Goal: Task Accomplishment & Management: Use online tool/utility

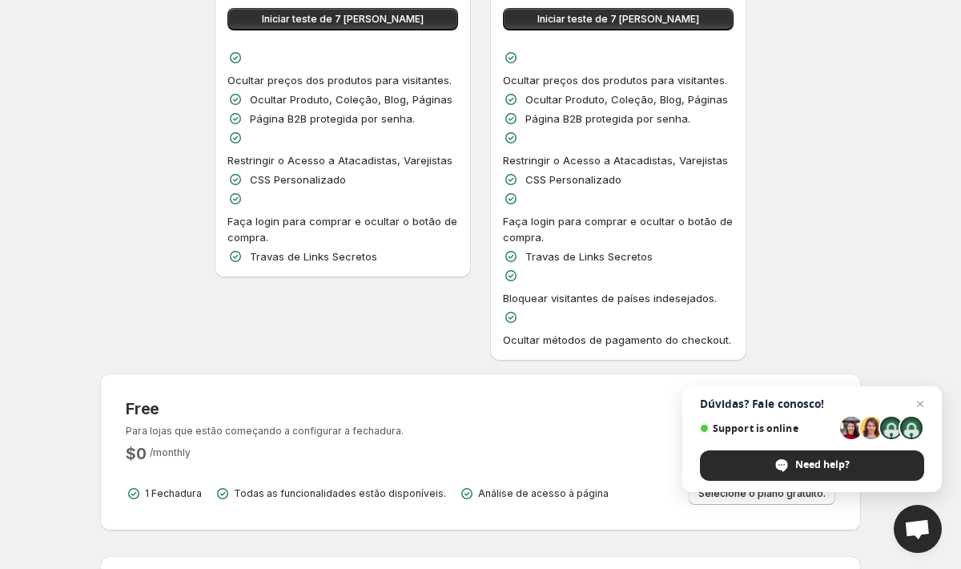
scroll to position [379, 0]
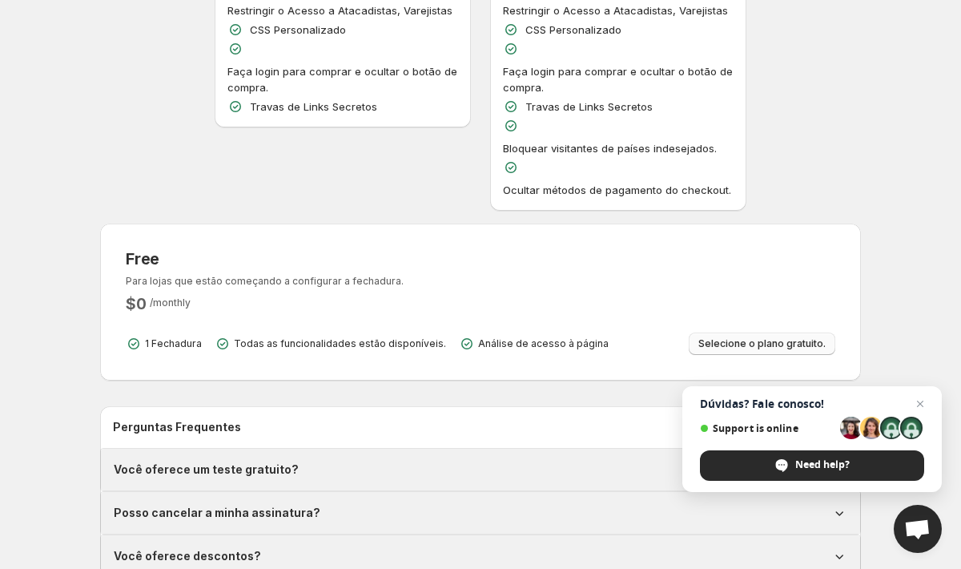
click at [790, 337] on span "Selecione o plano gratuito." at bounding box center [761, 343] width 127 height 13
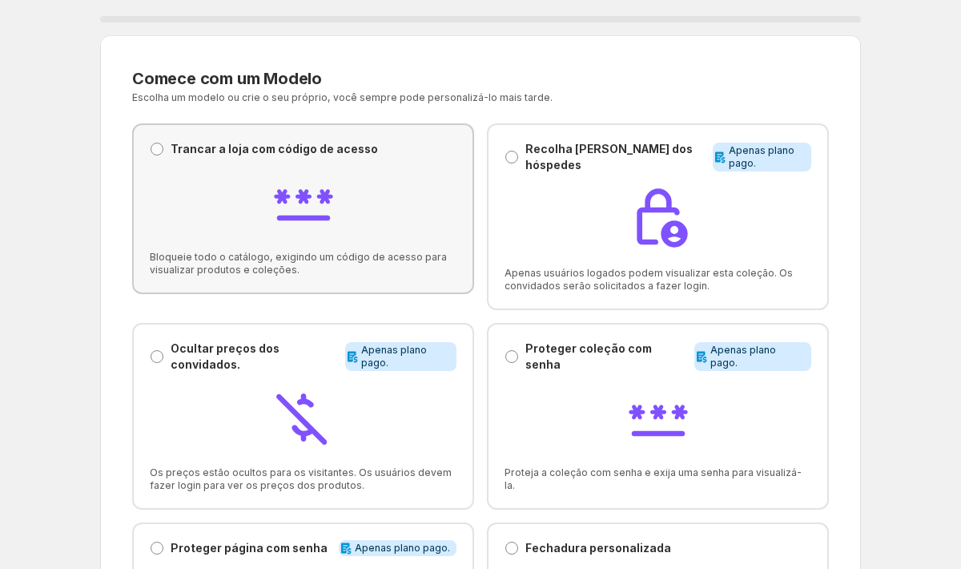
click at [313, 148] on p "Trancar a loja com código de acesso" at bounding box center [274, 149] width 207 height 16
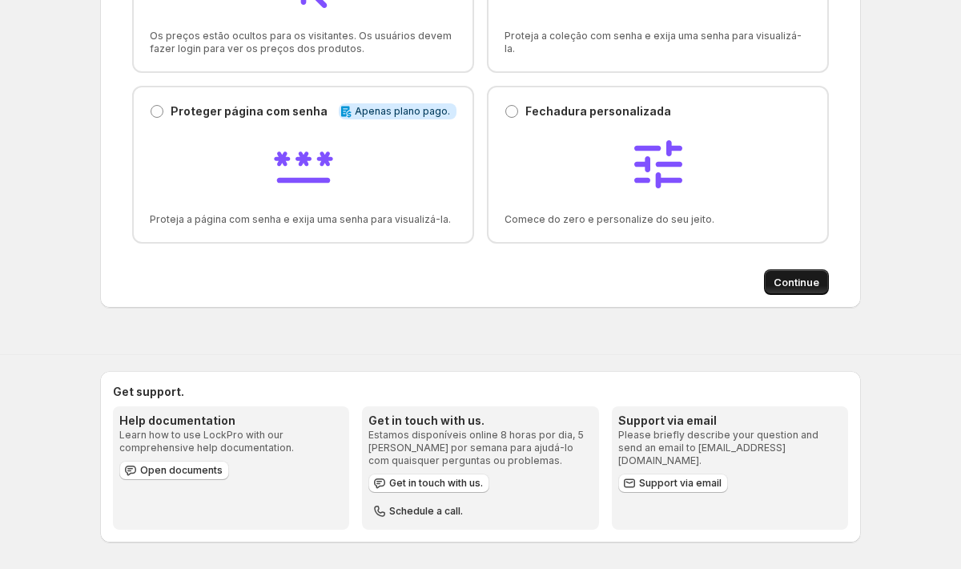
scroll to position [436, 0]
click at [722, 175] on div at bounding box center [658, 166] width 307 height 68
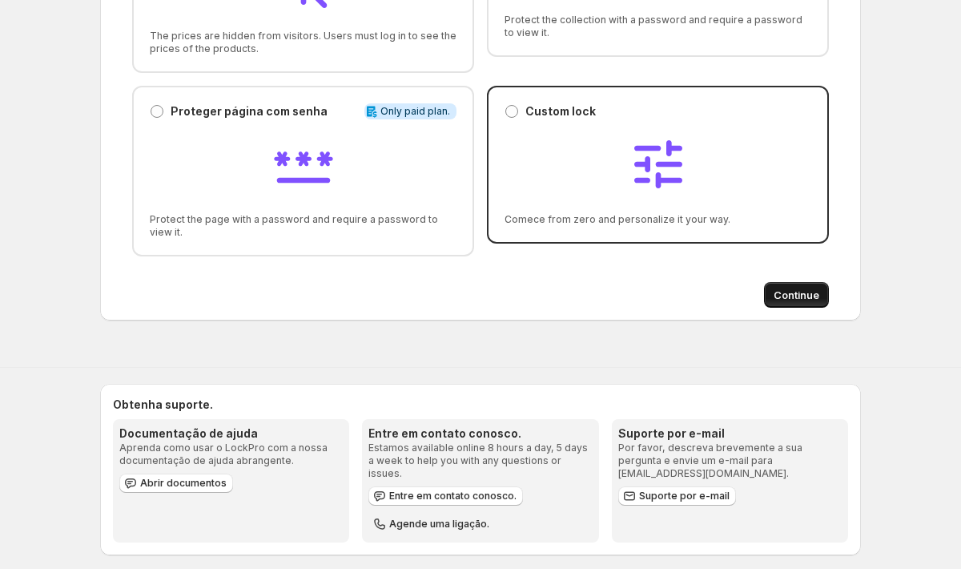
click at [788, 297] on span "Continue" at bounding box center [797, 295] width 46 height 16
select select "******"
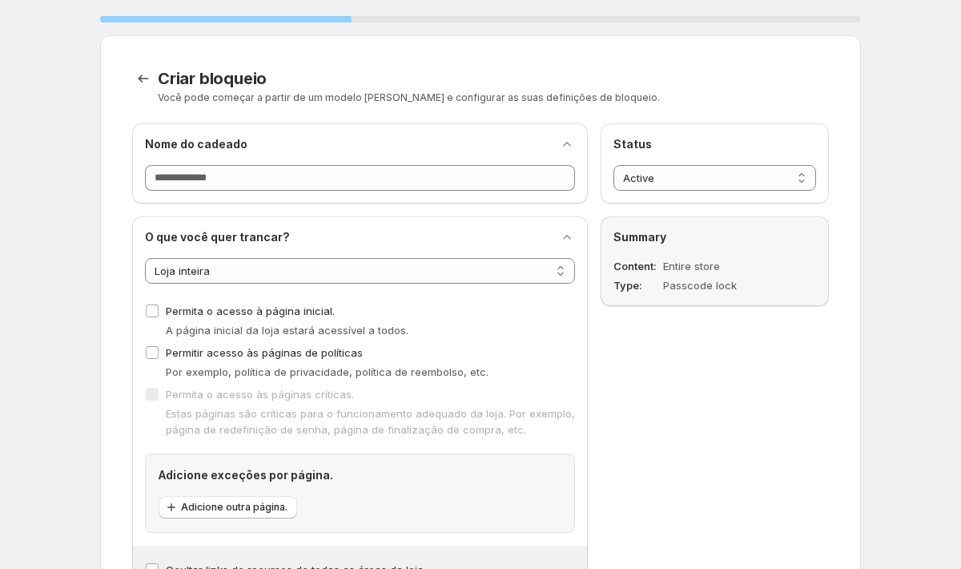
scroll to position [0, 0]
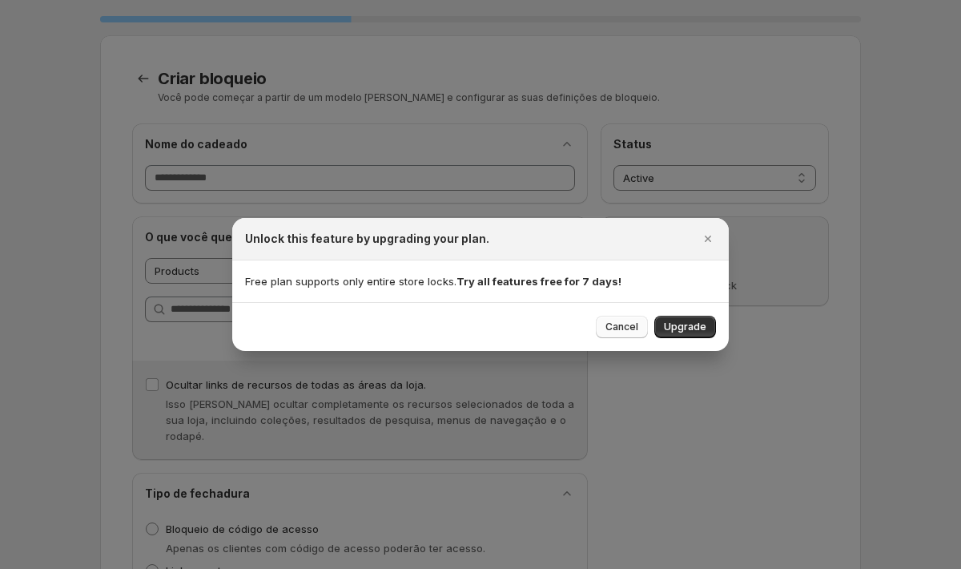
click at [636, 328] on span "Cancel" at bounding box center [621, 326] width 33 height 13
select select "*******"
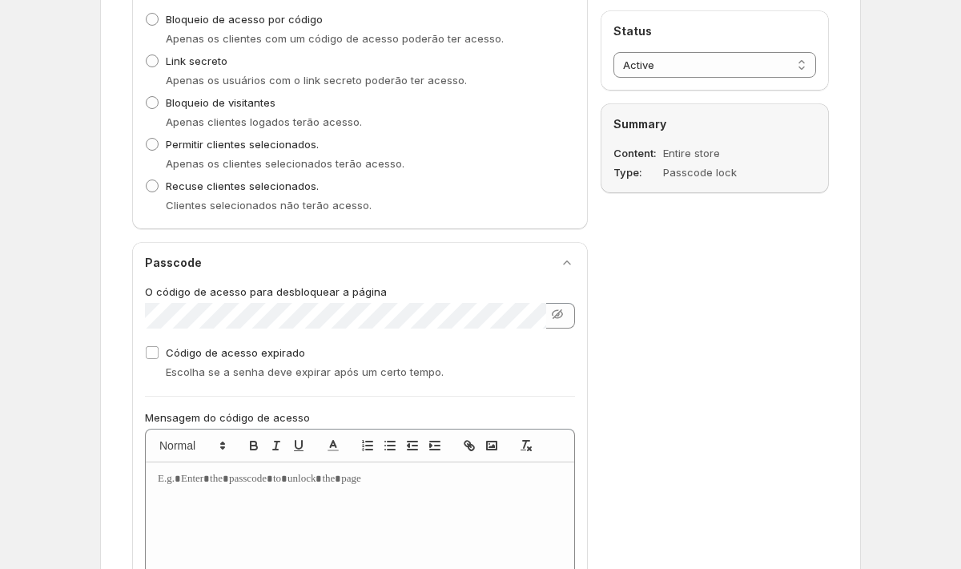
scroll to position [697, 0]
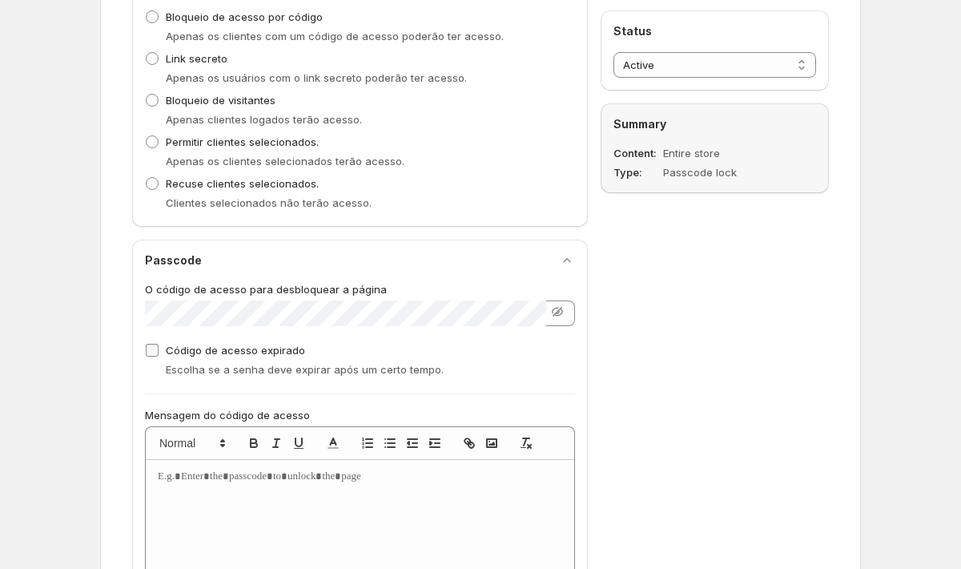
click at [269, 344] on span "Código de acesso expirado" at bounding box center [235, 350] width 139 height 13
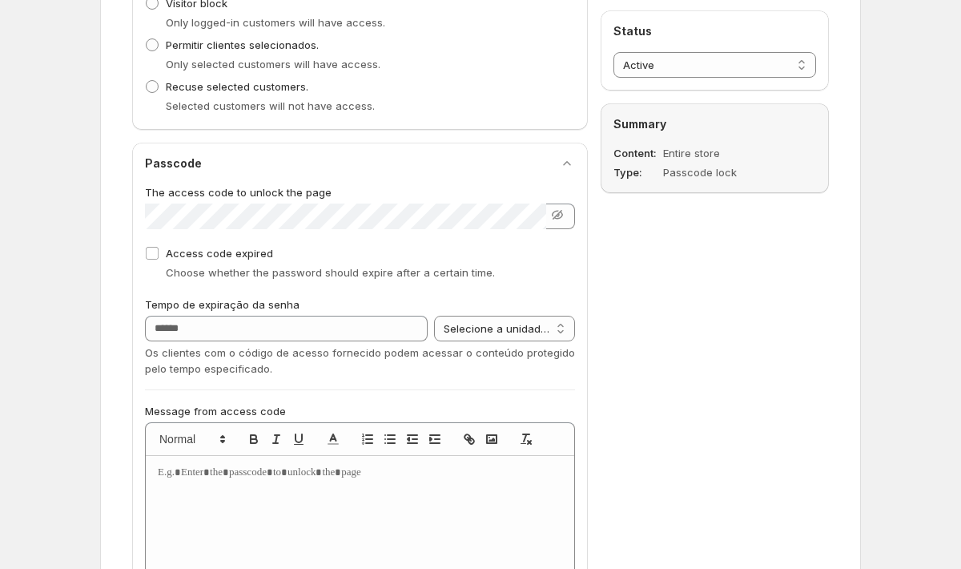
scroll to position [771, 0]
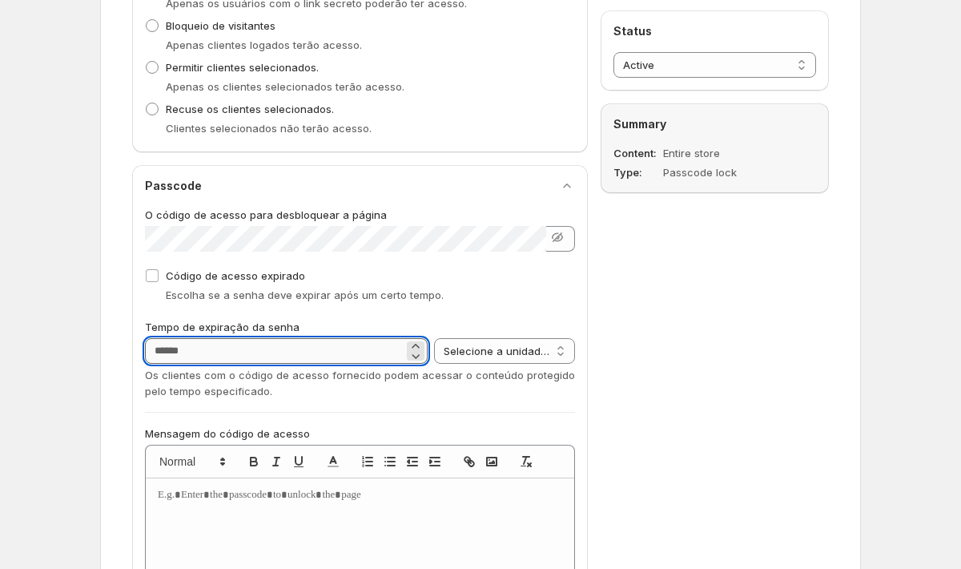
click at [230, 338] on input "Expiração do código de acesso em" at bounding box center [274, 351] width 259 height 26
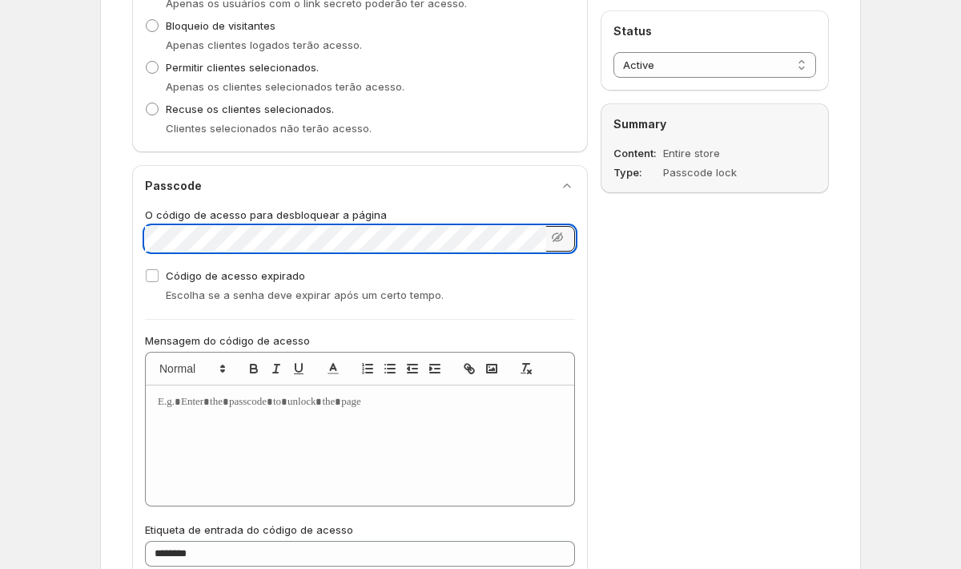
scroll to position [767, 0]
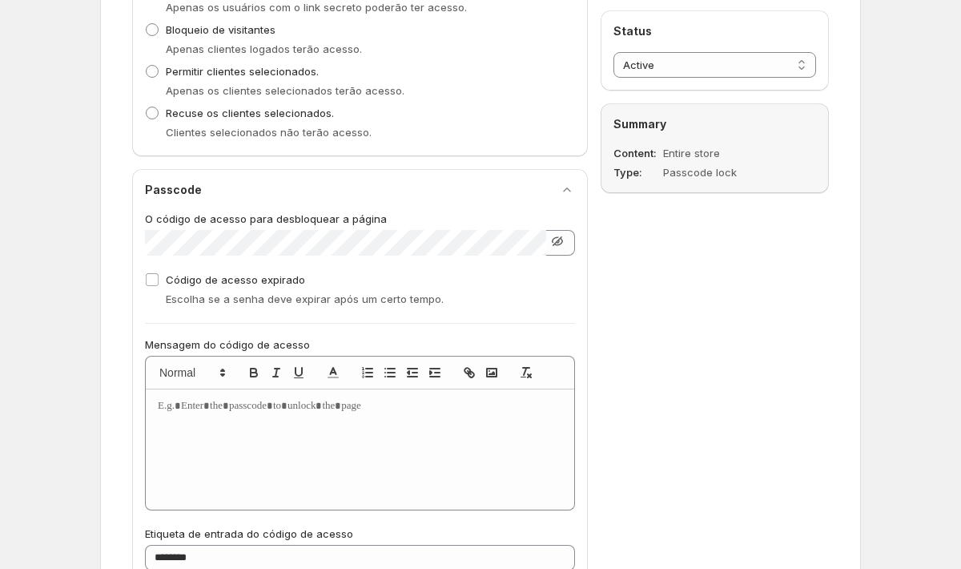
click at [561, 233] on icon "button" at bounding box center [557, 241] width 16 height 16
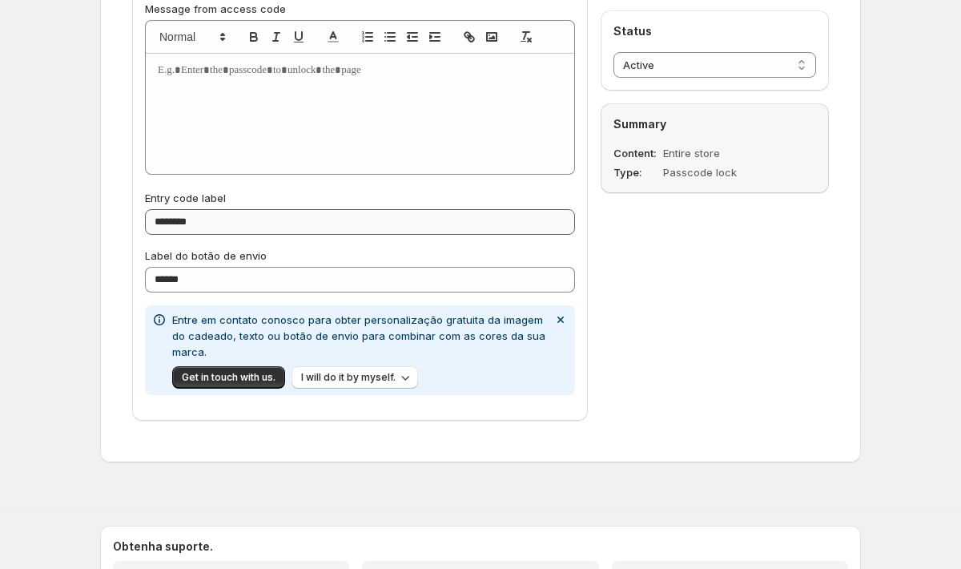
scroll to position [1014, 0]
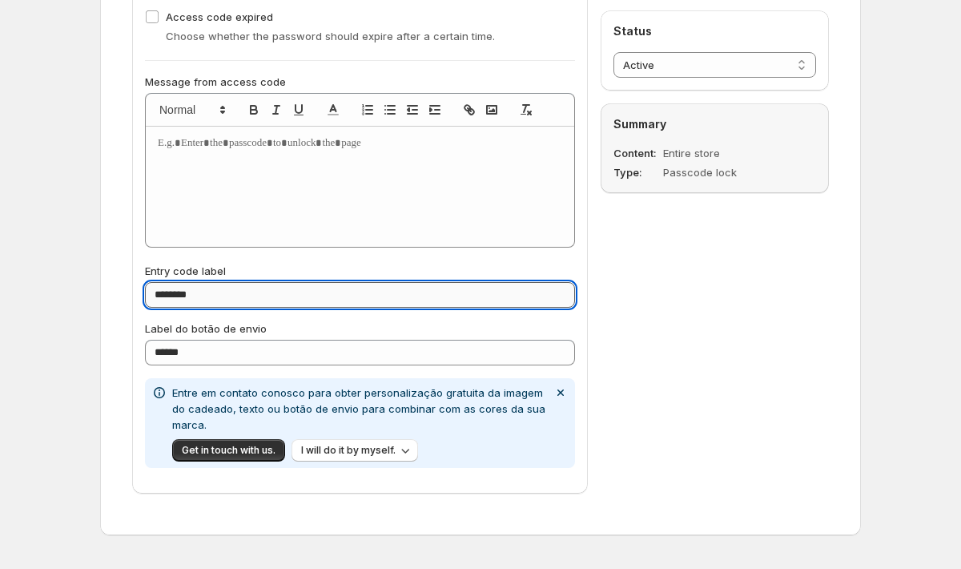
click at [275, 298] on input "********" at bounding box center [360, 295] width 430 height 26
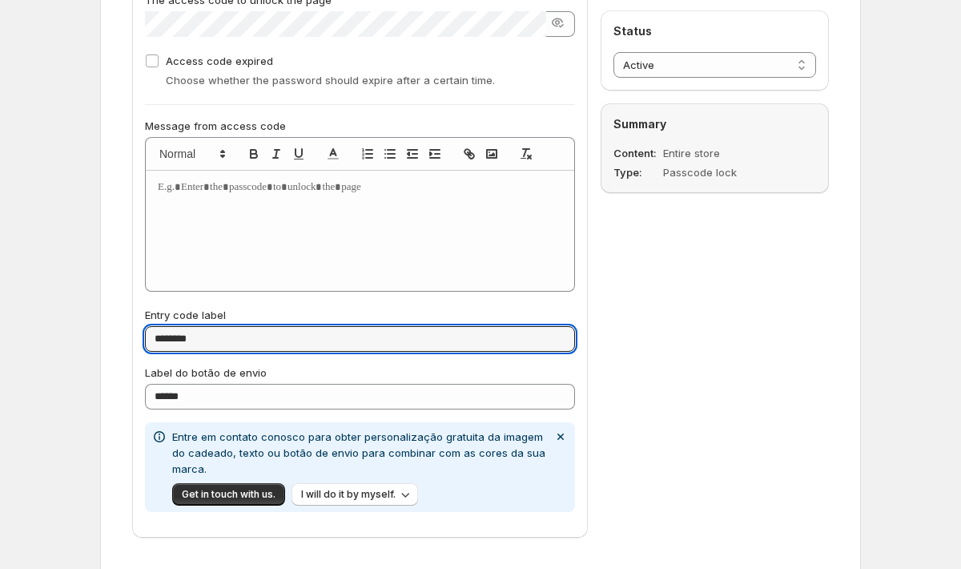
scroll to position [968, 0]
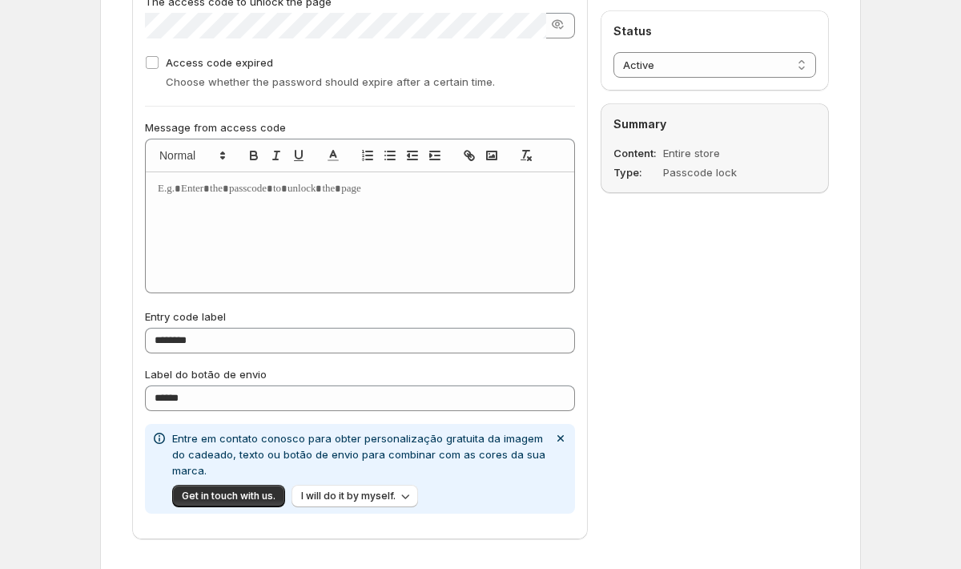
click at [291, 247] on div at bounding box center [360, 232] width 428 height 120
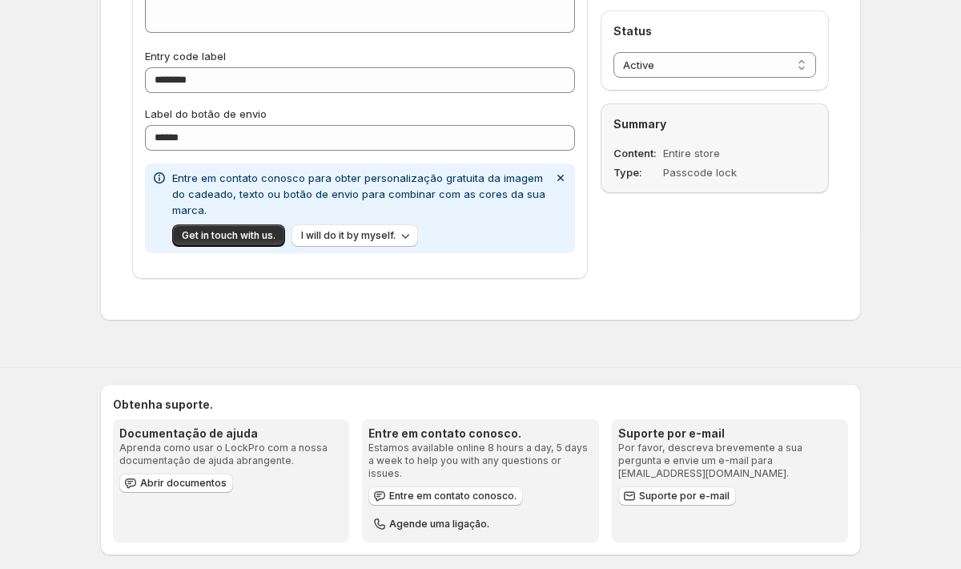
scroll to position [1228, 0]
click at [350, 231] on span "I will do it by myself." at bounding box center [348, 236] width 94 height 13
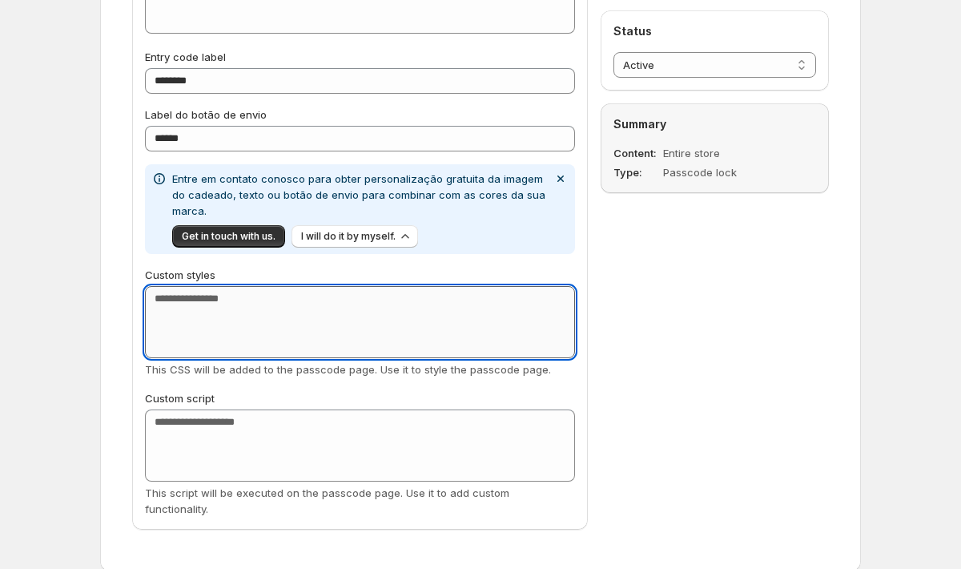
click at [380, 311] on textarea "Custom styles" at bounding box center [360, 322] width 430 height 72
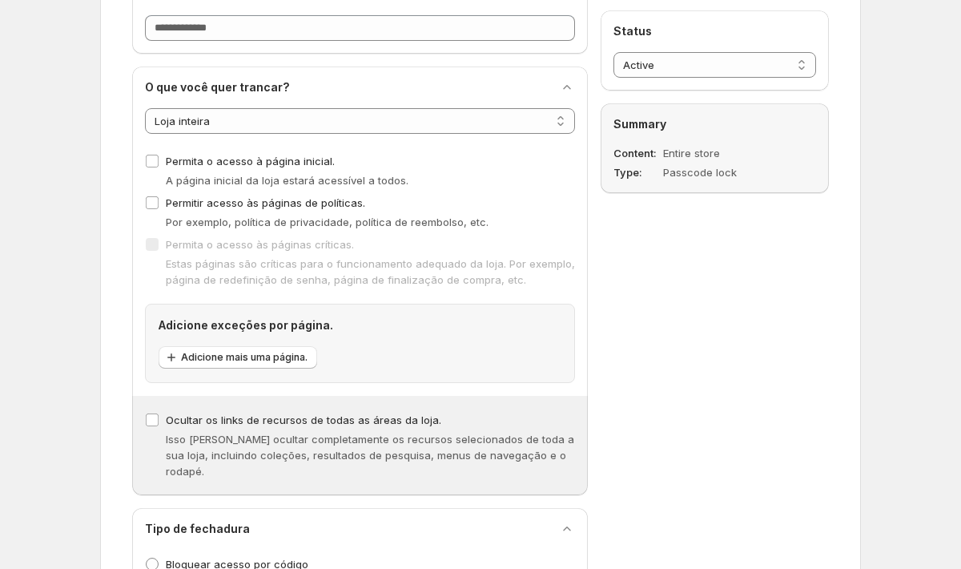
scroll to position [131, 0]
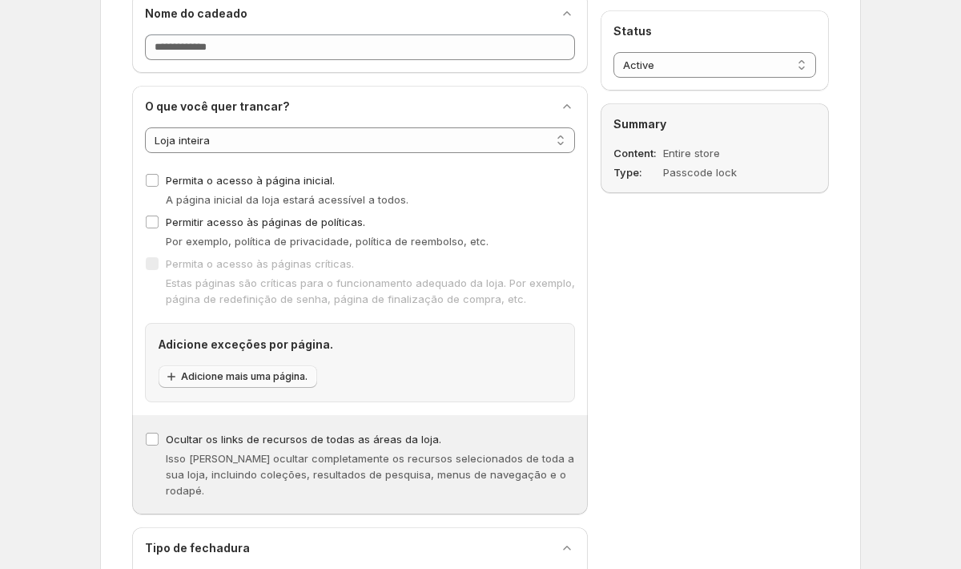
click at [286, 377] on span "Adicione mais uma página." at bounding box center [244, 376] width 127 height 13
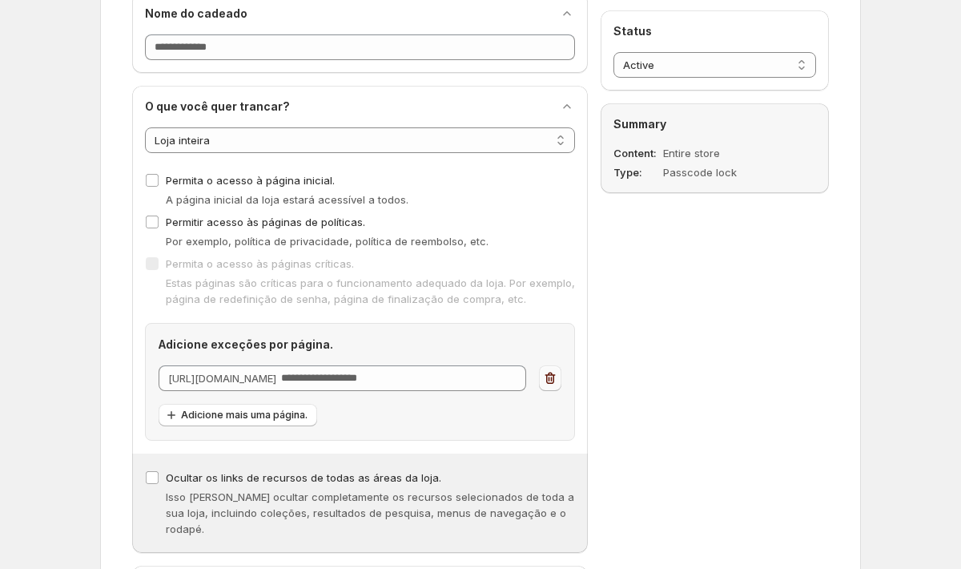
click at [553, 374] on icon "button" at bounding box center [550, 378] width 16 height 16
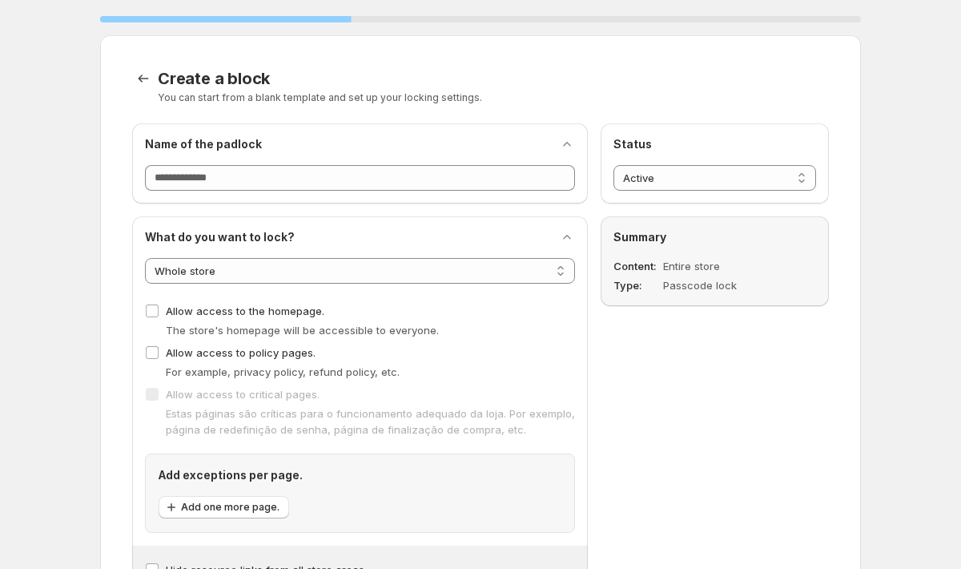
scroll to position [0, 0]
